Goal: Transaction & Acquisition: Obtain resource

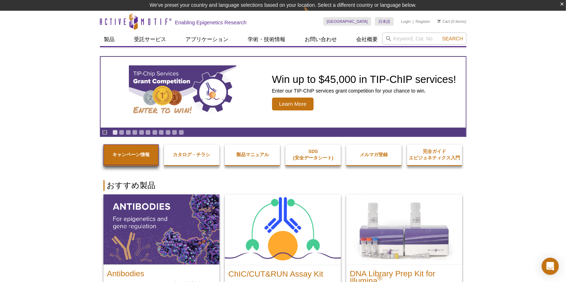
click at [132, 158] on link "キャンペーン情報" at bounding box center [130, 155] width 55 height 21
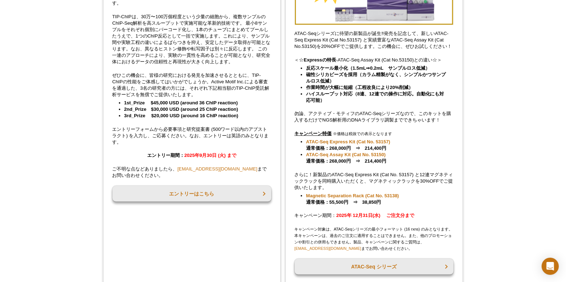
scroll to position [149, 0]
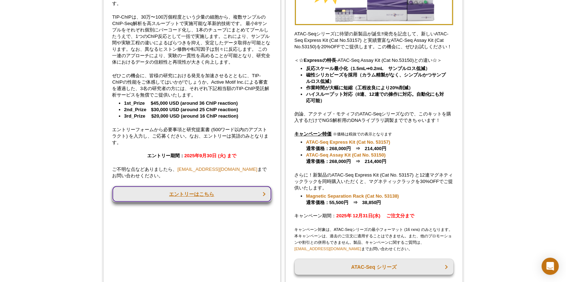
click at [184, 197] on link "エントリーはこちら" at bounding box center [191, 194] width 159 height 16
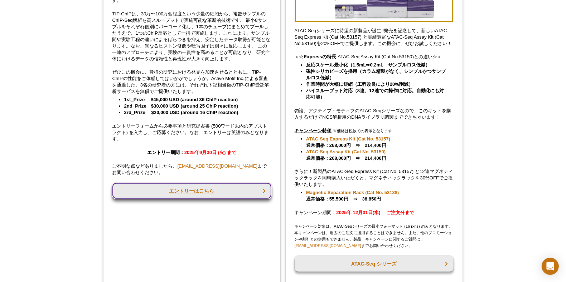
scroll to position [138, 0]
